Goal: Task Accomplishment & Management: Complete application form

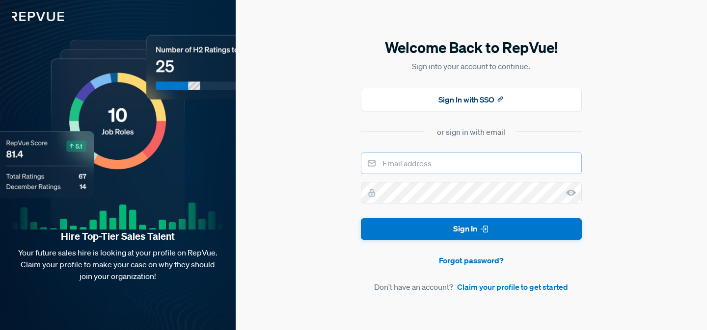
click at [416, 160] on input "email" at bounding box center [471, 164] width 221 height 22
type input "[EMAIL_ADDRESS][DOMAIN_NAME]"
click at [472, 281] on link "Claim your profile to get started" at bounding box center [512, 287] width 111 height 12
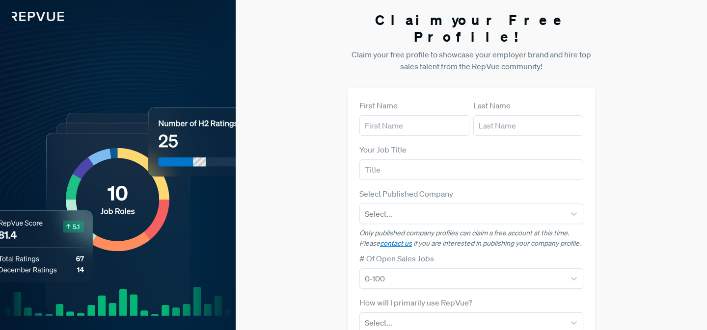
click at [472, 297] on div "How will I primarily use RepVue? Select..." at bounding box center [471, 315] width 224 height 36
click at [422, 115] on input "text" at bounding box center [414, 125] width 110 height 21
type input "Easton"
type input "[PERSON_NAME]"
type input "[EMAIL_ADDRESS][DOMAIN_NAME]"
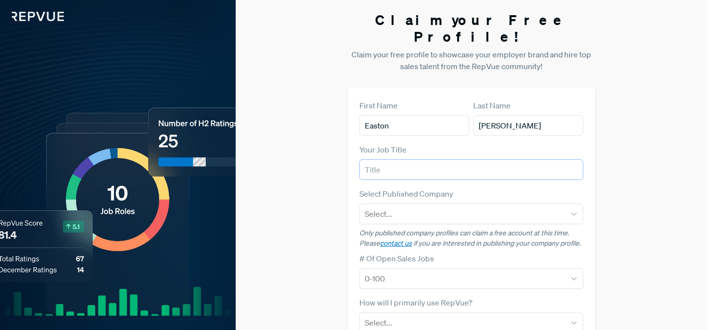
click at [435, 160] on input "text" at bounding box center [471, 170] width 224 height 21
type input "Key Account Manager"
click at [436, 207] on div at bounding box center [462, 214] width 195 height 14
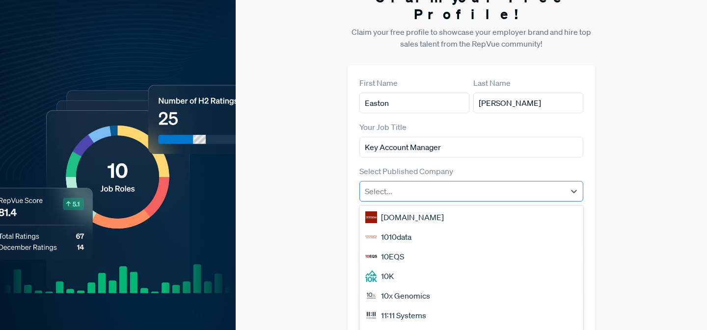
scroll to position [32, 0]
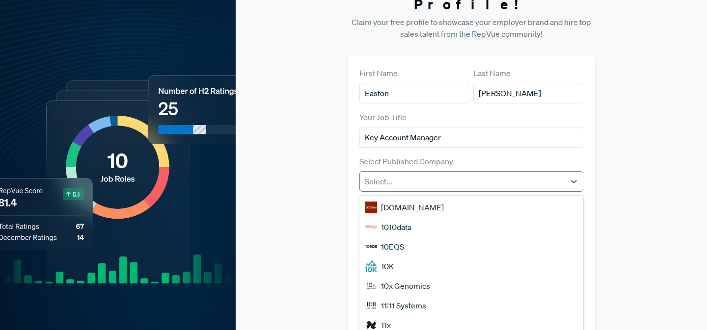
click at [448, 173] on div "Select..." at bounding box center [462, 182] width 205 height 18
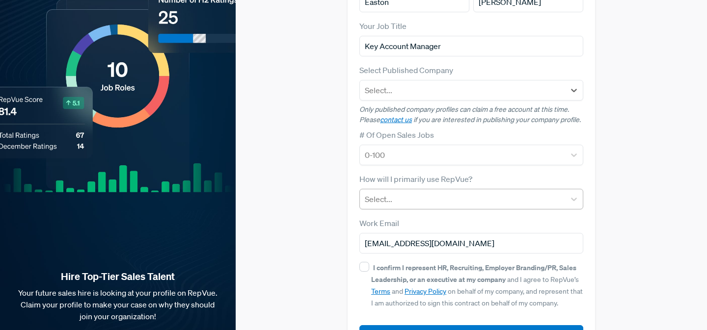
scroll to position [124, 0]
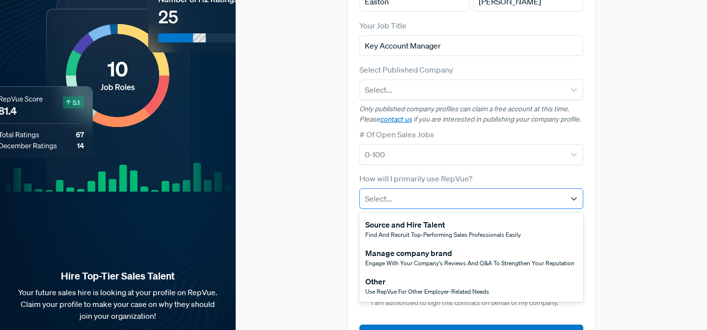
click at [449, 192] on div at bounding box center [462, 199] width 195 height 14
click at [338, 238] on div "Claim your Free Profile! Claim your free profile to showcase your employer bran…" at bounding box center [471, 123] width 471 height 494
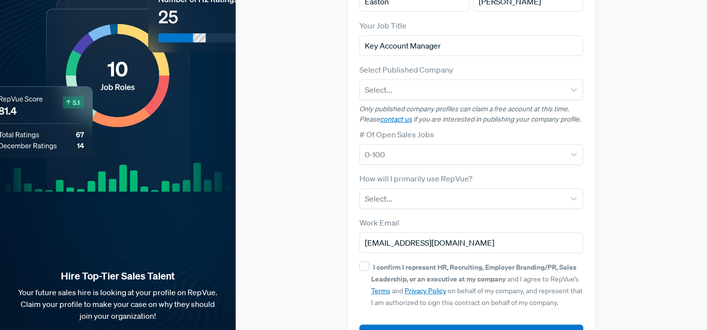
scroll to position [0, 0]
